Goal: Understand process/instructions: Learn how to perform a task or action

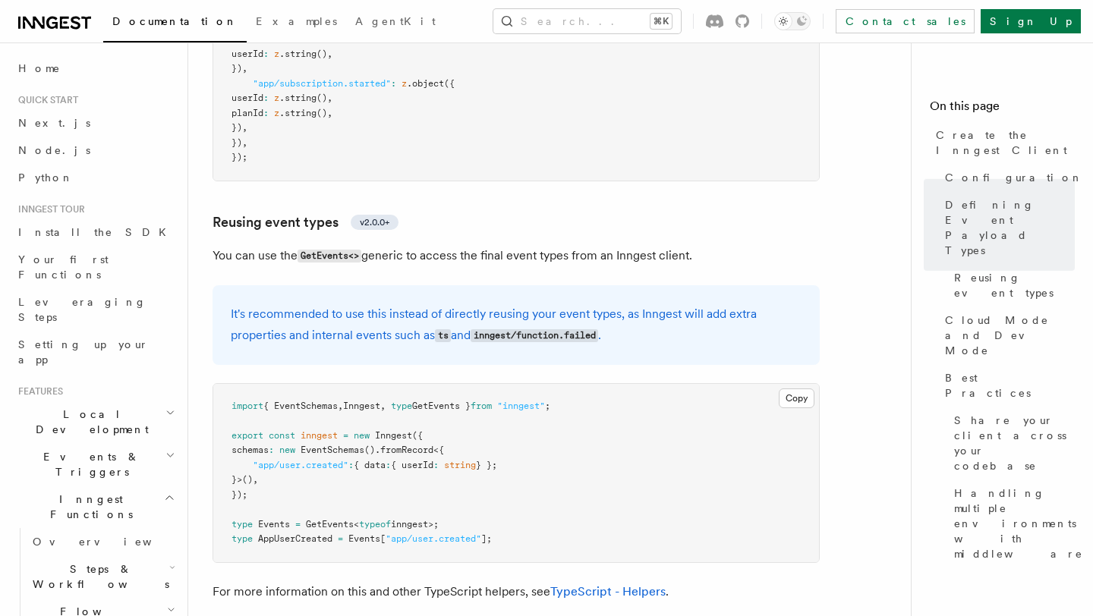
scroll to position [1817, 0]
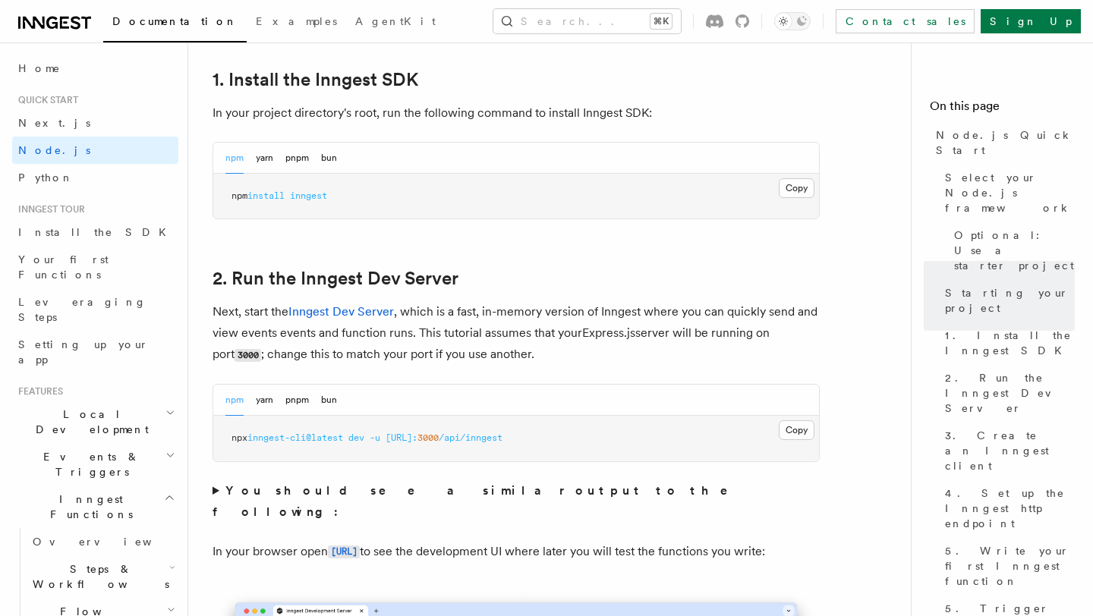
scroll to position [1012, 0]
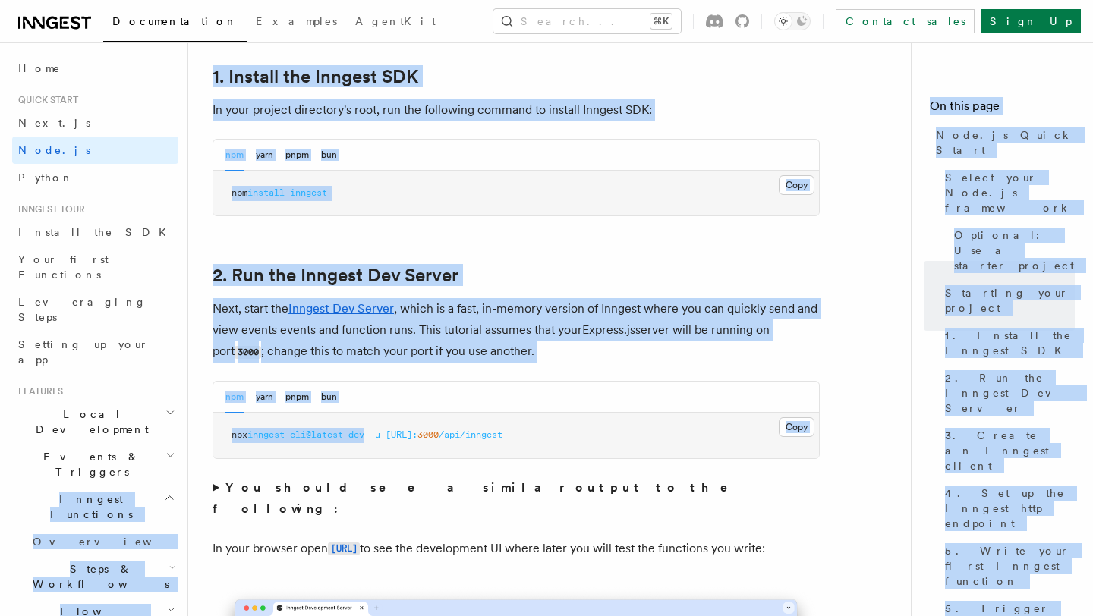
drag, startPoint x: 374, startPoint y: 408, endPoint x: 172, endPoint y: 407, distance: 201.9
click at [380, 430] on span "-u" at bounding box center [375, 435] width 11 height 11
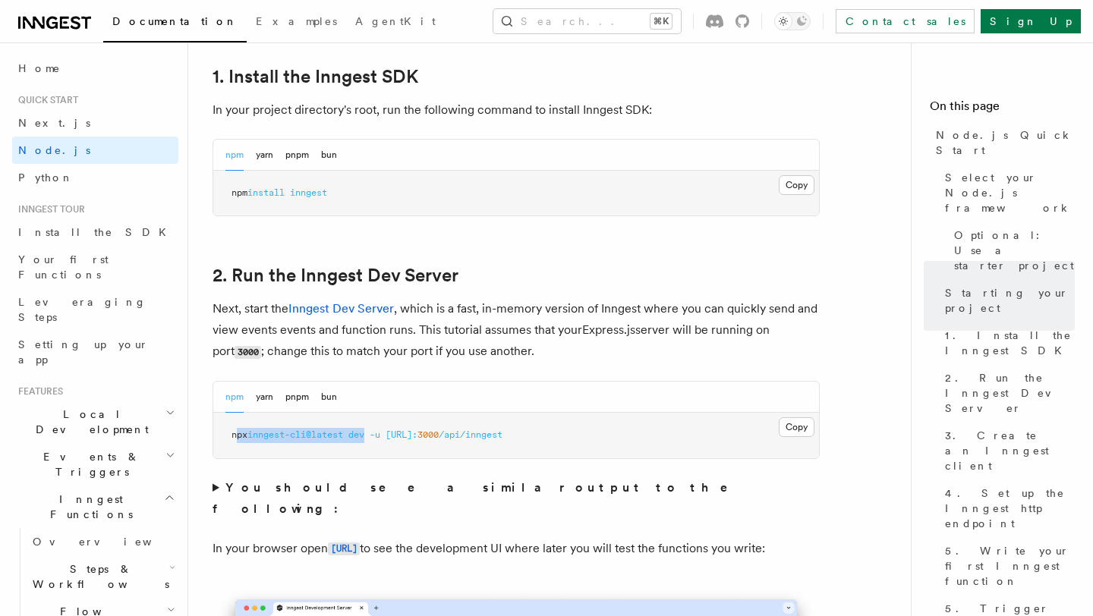
drag, startPoint x: 373, startPoint y: 407, endPoint x: 239, endPoint y: 407, distance: 134.4
click at [239, 430] on span "npx inngest-cli@latest dev -u [URL]: 3000 /api/inngest" at bounding box center [367, 435] width 271 height 11
click at [239, 430] on span "npx" at bounding box center [240, 435] width 16 height 11
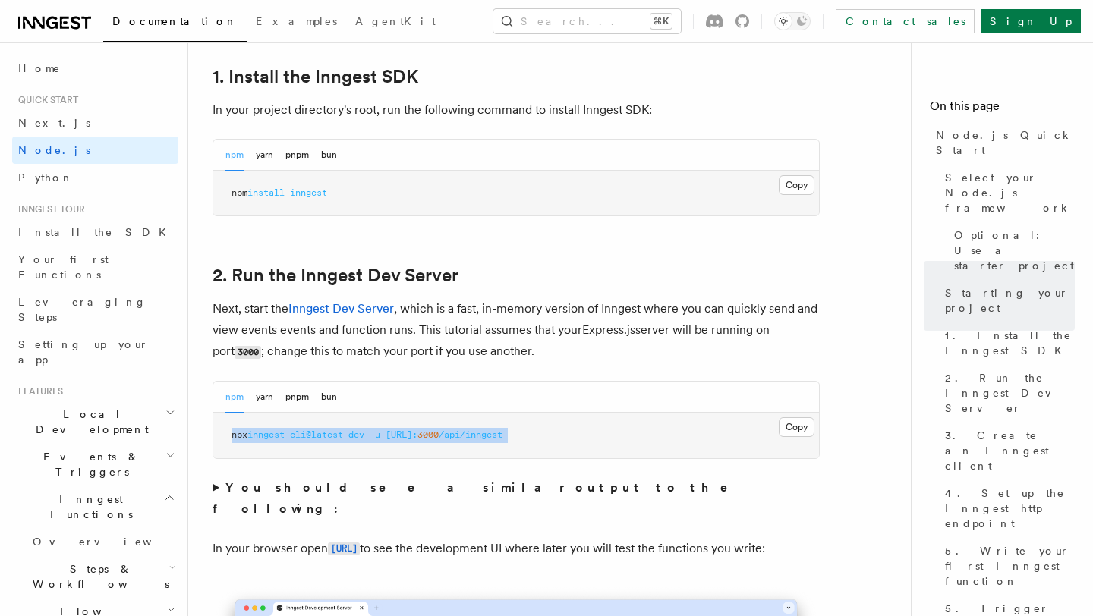
drag, startPoint x: 374, startPoint y: 408, endPoint x: 231, endPoint y: 408, distance: 143.5
click at [231, 413] on pre "npx inngest-cli@latest dev -u [URL]: 3000 /api/inngest" at bounding box center [516, 436] width 606 height 46
copy span "npx inngest-cli@latest dev"
click at [780, 418] on button "Copy Copied" at bounding box center [797, 428] width 36 height 20
